Goal: Information Seeking & Learning: Learn about a topic

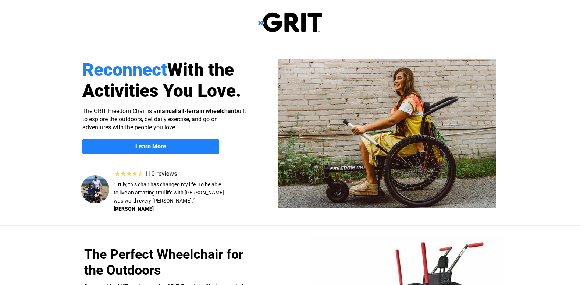
select select "US"
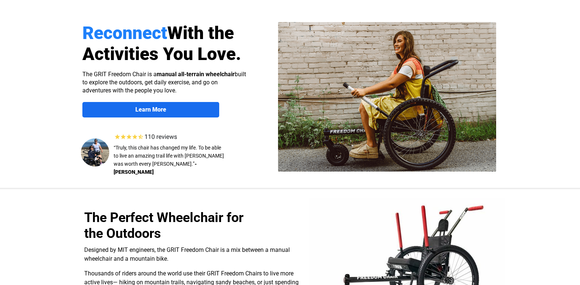
click at [146, 107] on strong "Learn More" at bounding box center [150, 109] width 31 height 7
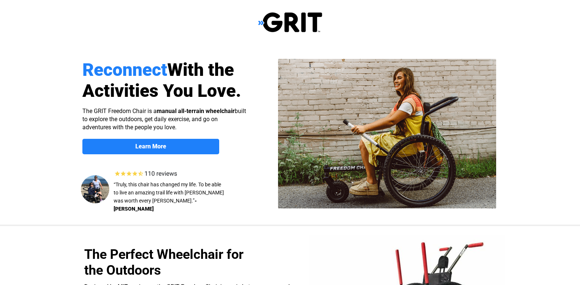
scroll to position [568, 0]
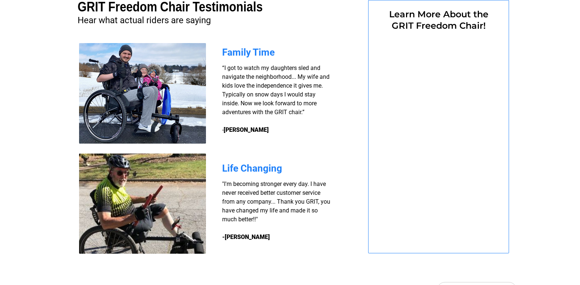
select select "US"
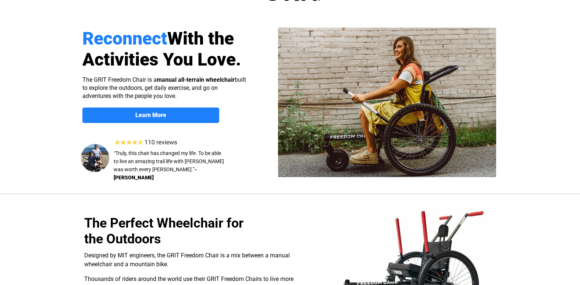
scroll to position [17, 0]
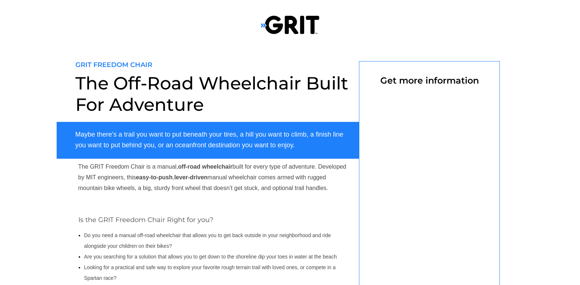
select select "US"
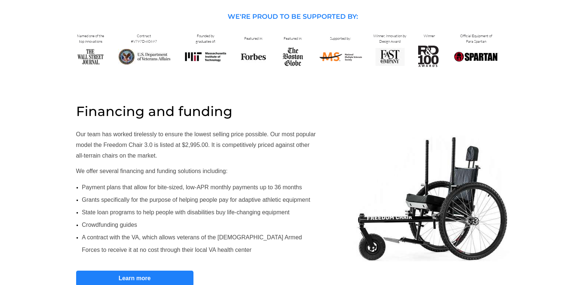
scroll to position [331, 0]
